Goal: Check status: Check status

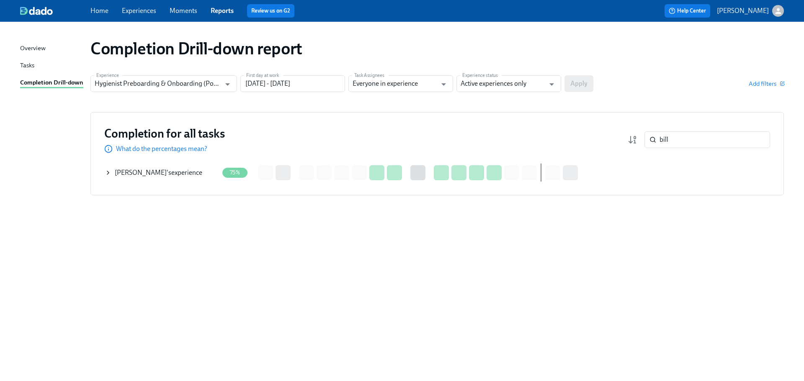
click at [156, 174] on div "[PERSON_NAME] 's experience" at bounding box center [158, 172] width 87 height 9
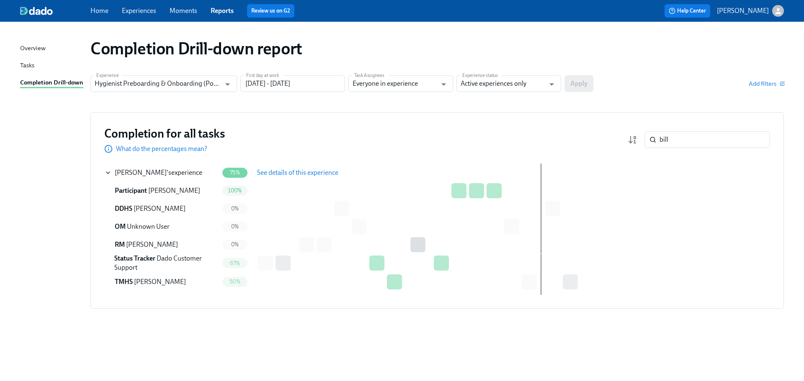
click at [277, 173] on span "See details of this experience" at bounding box center [297, 173] width 81 height 8
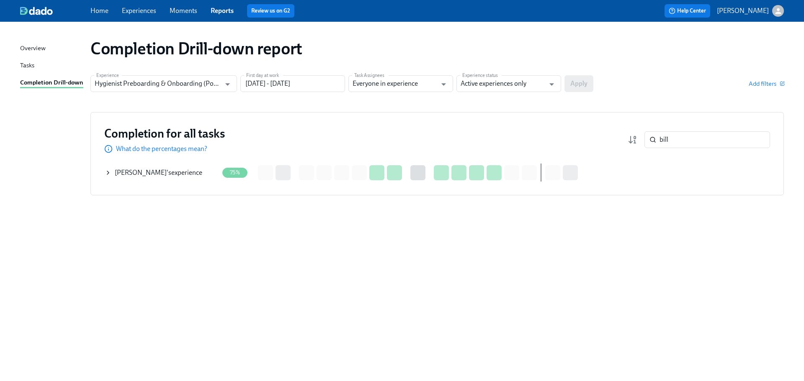
click at [156, 173] on div "[PERSON_NAME] 's experience" at bounding box center [158, 172] width 87 height 9
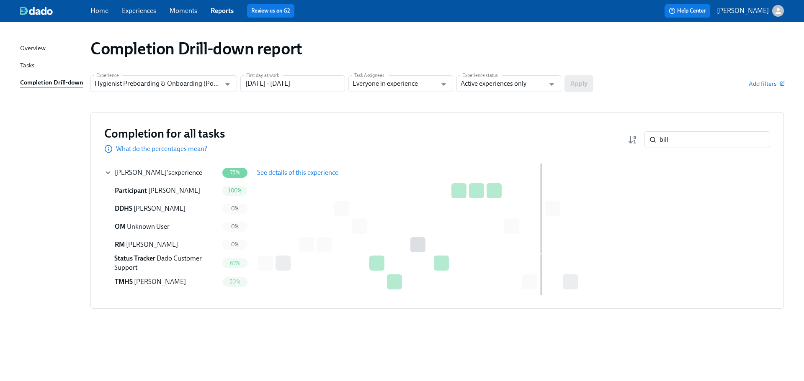
click at [298, 175] on span "See details of this experience" at bounding box center [297, 173] width 81 height 8
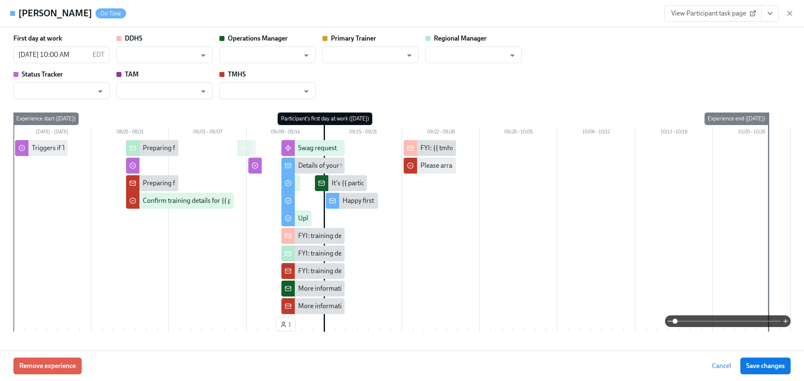
type input "[PERSON_NAME]"
type input "Dado Customer Support"
type input "[PERSON_NAME]"
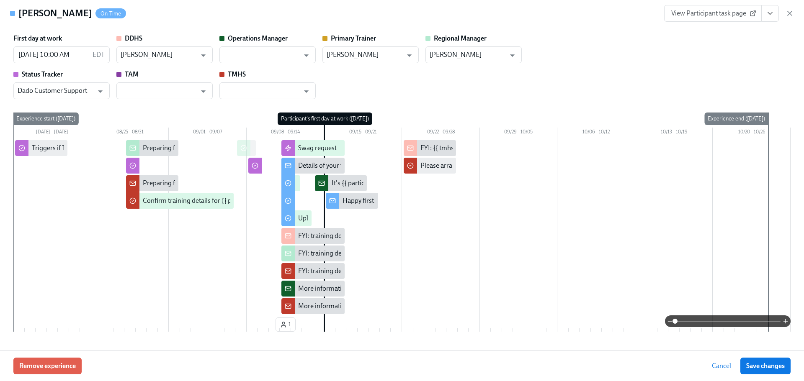
type input "[PERSON_NAME]"
